Goal: Communication & Community: Answer question/provide support

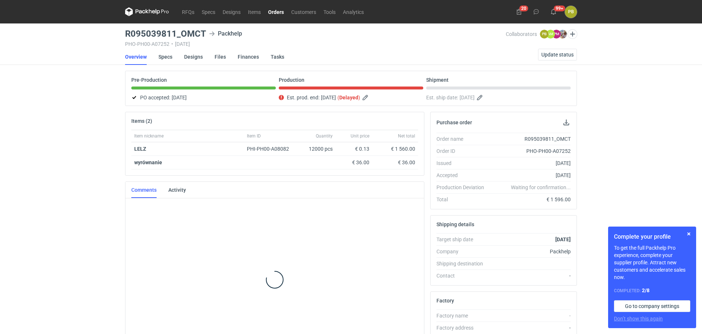
scroll to position [29, 0]
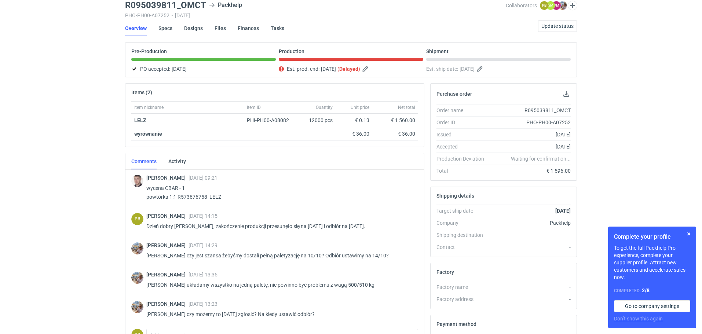
drag, startPoint x: 702, startPoint y: 106, endPoint x: 702, endPoint y: 140, distance: 34.1
click at [702, 140] on html "RFQs Specs Designs Items Orders Customers Tools Analytics 20 25 99+ PB [PERSON_…" at bounding box center [351, 138] width 702 height 334
click at [647, 149] on div "RFQs Specs Designs Items Orders Customers Tools Analytics 20 25 99+ PB [PERSON_…" at bounding box center [351, 138] width 702 height 334
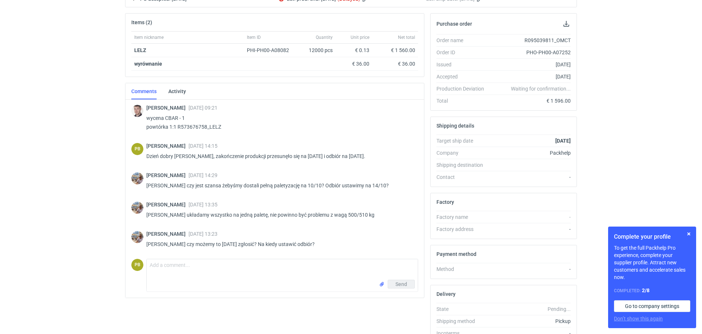
scroll to position [111, 0]
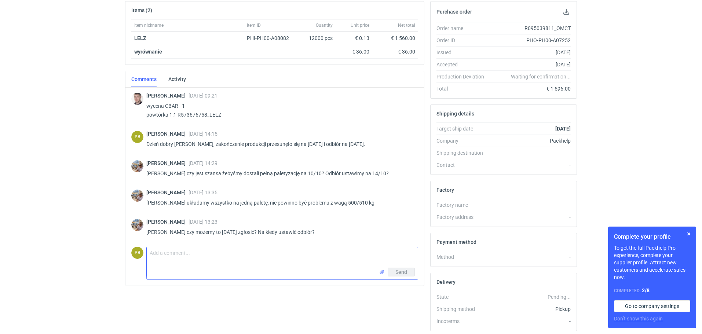
click at [166, 255] on textarea "Comment message" at bounding box center [282, 257] width 271 height 21
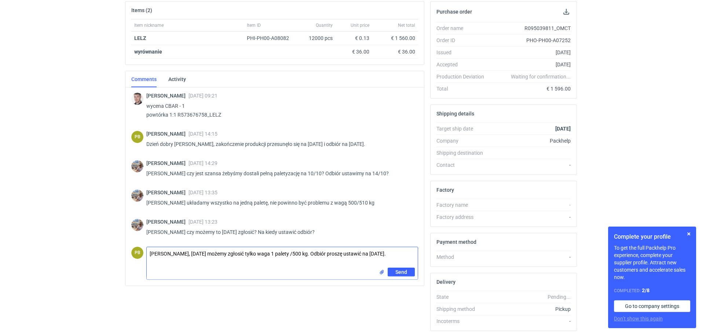
click at [257, 254] on textarea "[PERSON_NAME], [DATE] możemy zgłosić tylko waga 1 palety /500 kg. Odbiór proszę…" at bounding box center [282, 257] width 271 height 21
click at [302, 253] on textarea "[PERSON_NAME], [DATE] możemy zgłosić tylko waga. Będzie to 1 palety /500 kg. Od…" at bounding box center [282, 257] width 271 height 21
type textarea "[PERSON_NAME], [DATE] możemy zgłosić tylko waga. Będzie to 1 paleta waga 500 kg…"
click at [397, 271] on span "Send" at bounding box center [402, 272] width 12 height 5
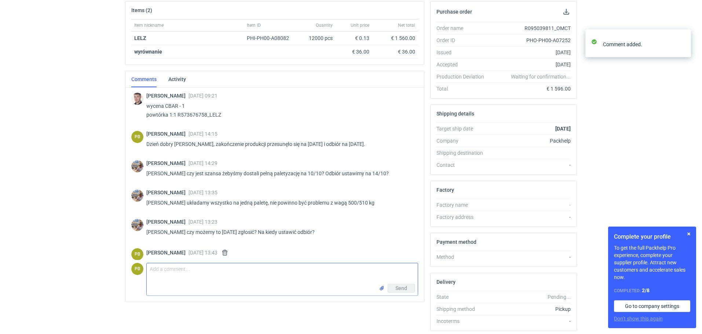
scroll to position [25, 0]
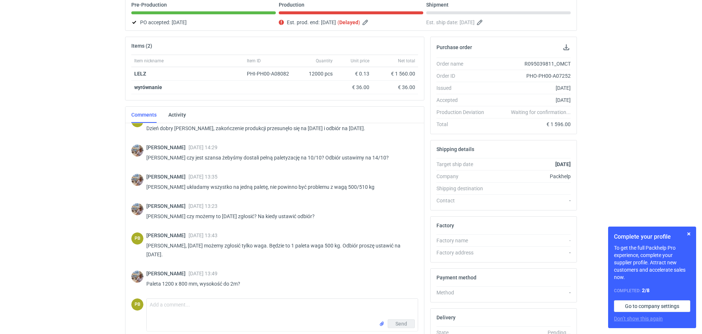
scroll to position [80, 0]
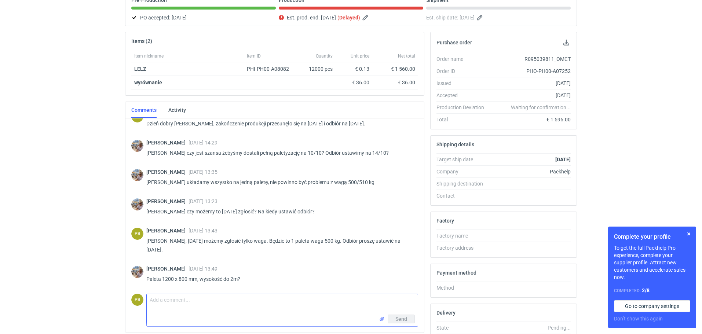
click at [166, 302] on textarea "Comment message" at bounding box center [282, 304] width 271 height 21
type textarea "Tak."
click at [402, 318] on span "Send" at bounding box center [402, 319] width 12 height 5
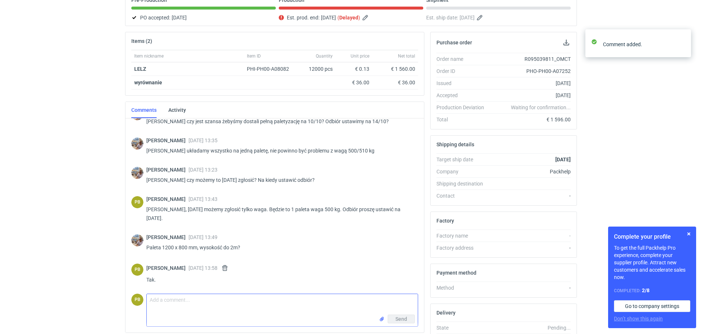
scroll to position [84, 0]
